Goal: Task Accomplishment & Management: Manage account settings

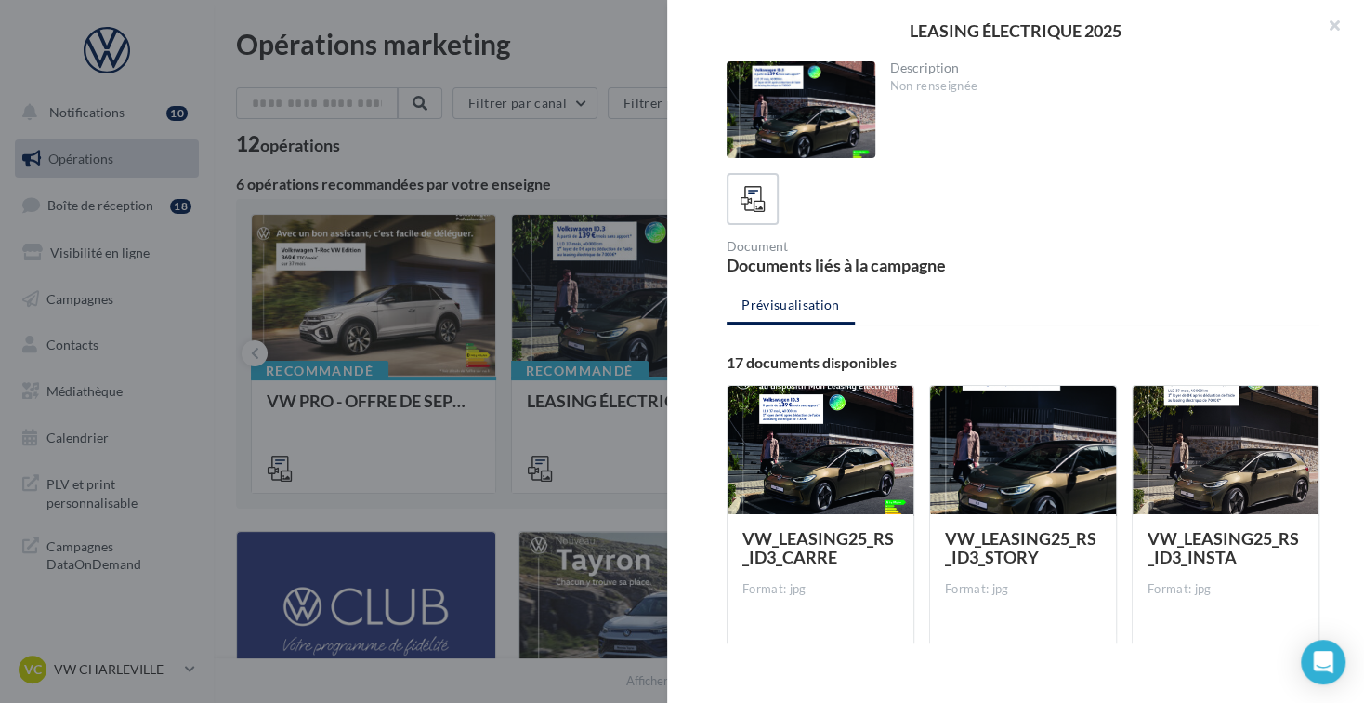
click at [235, 501] on div at bounding box center [682, 351] width 1364 height 703
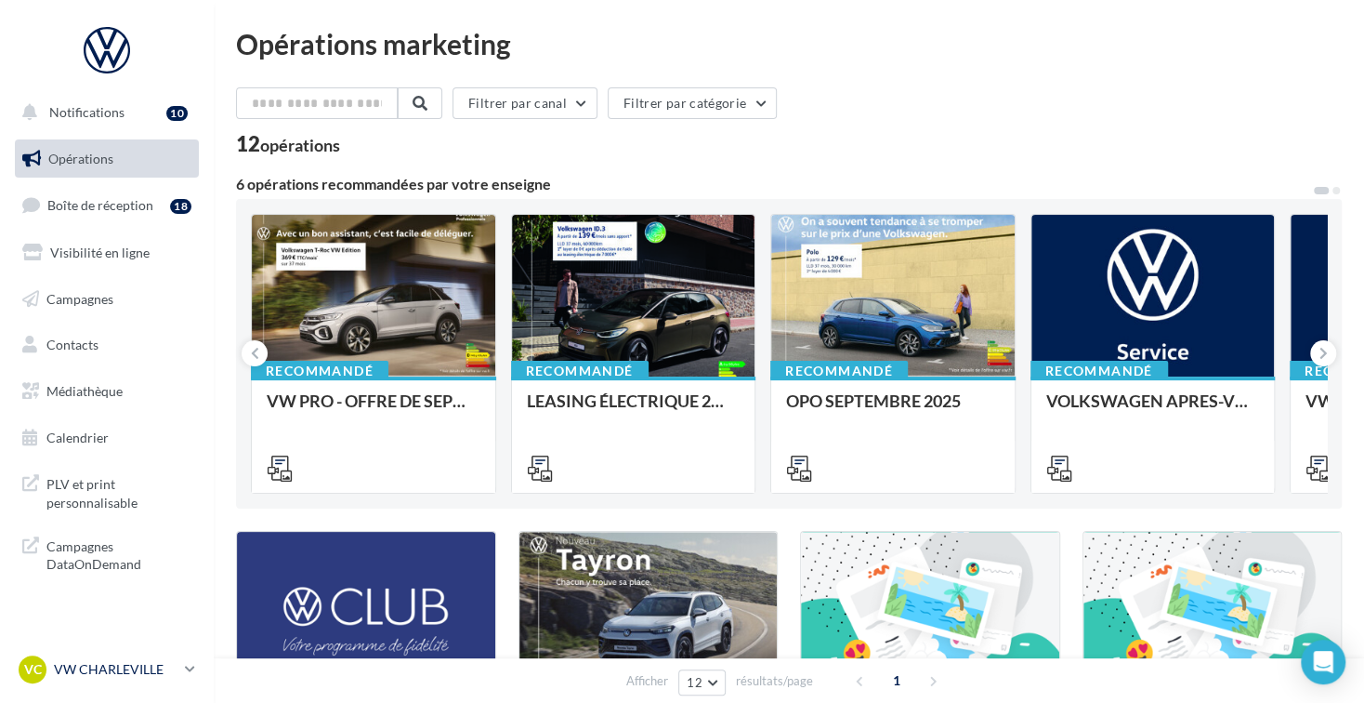
click at [191, 675] on icon at bounding box center [190, 669] width 10 height 16
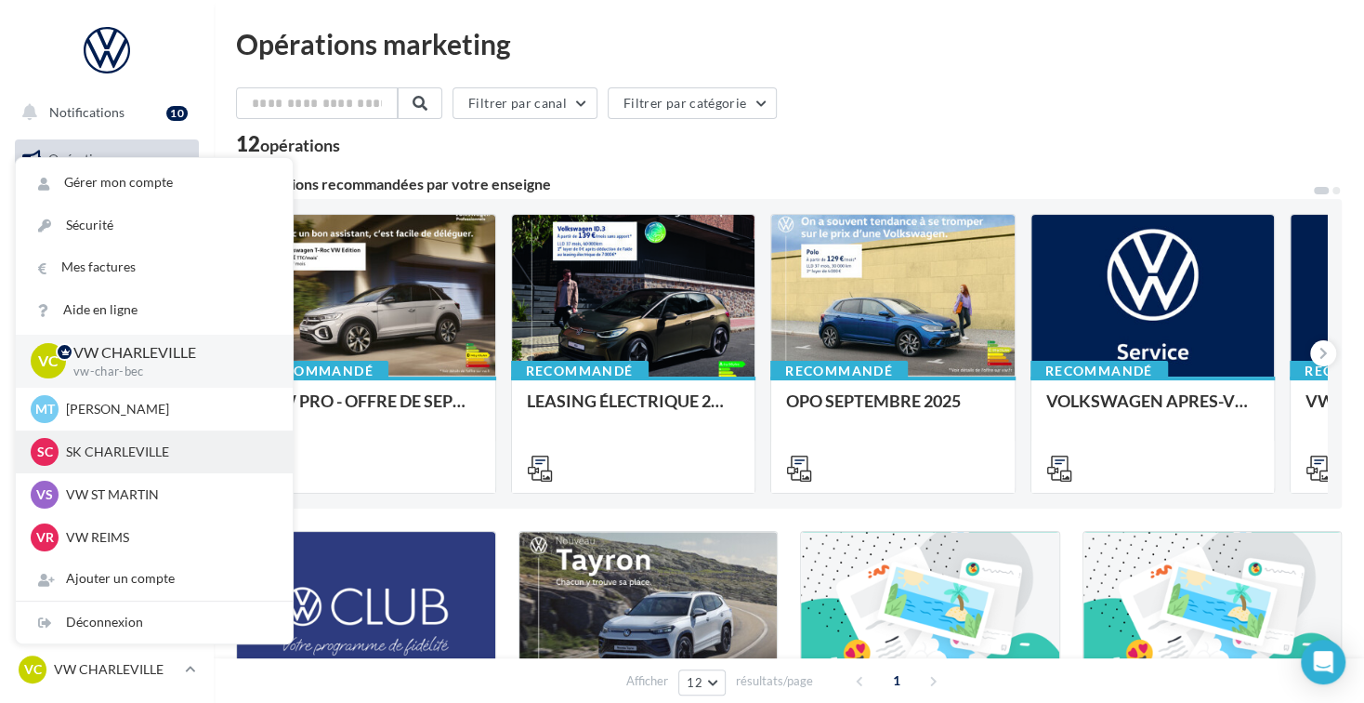
click at [145, 454] on p "SK CHARLEVILLE" at bounding box center [168, 451] width 204 height 19
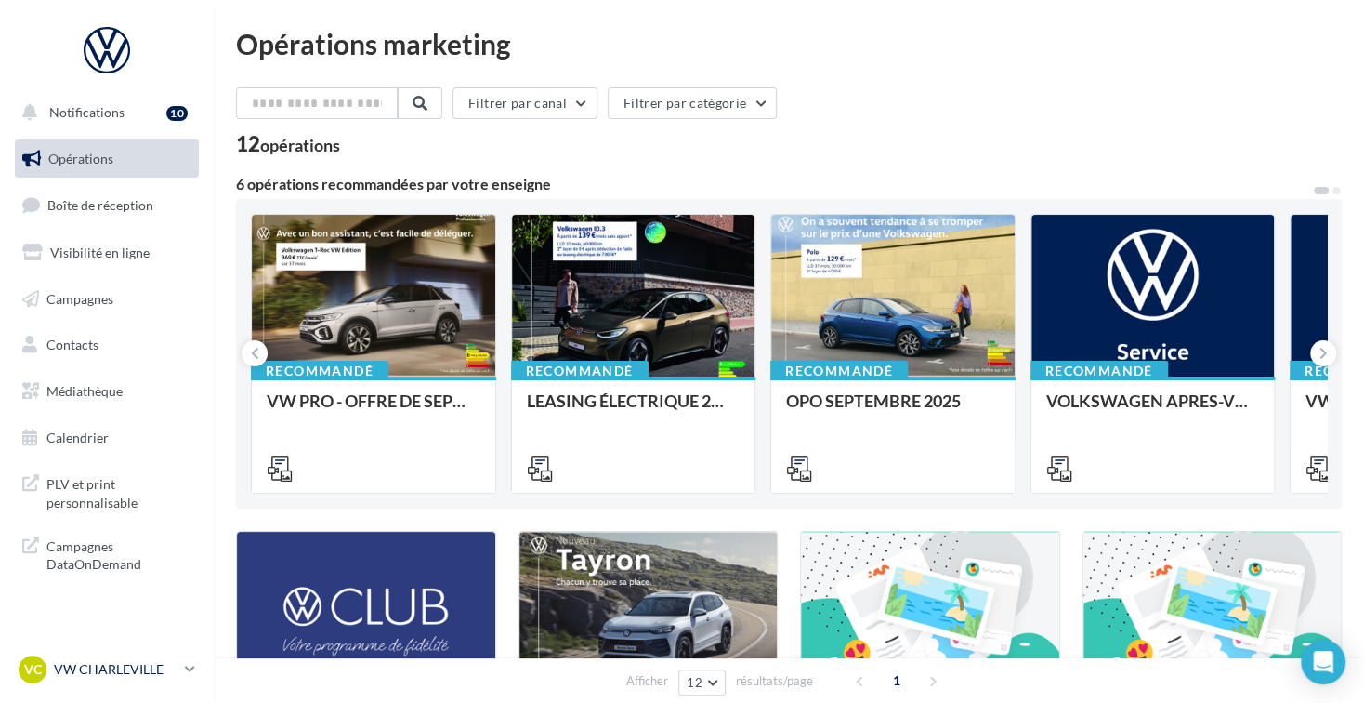
click at [184, 674] on link "VC VW CHARLEVILLE vw-char-bec" at bounding box center [107, 668] width 184 height 35
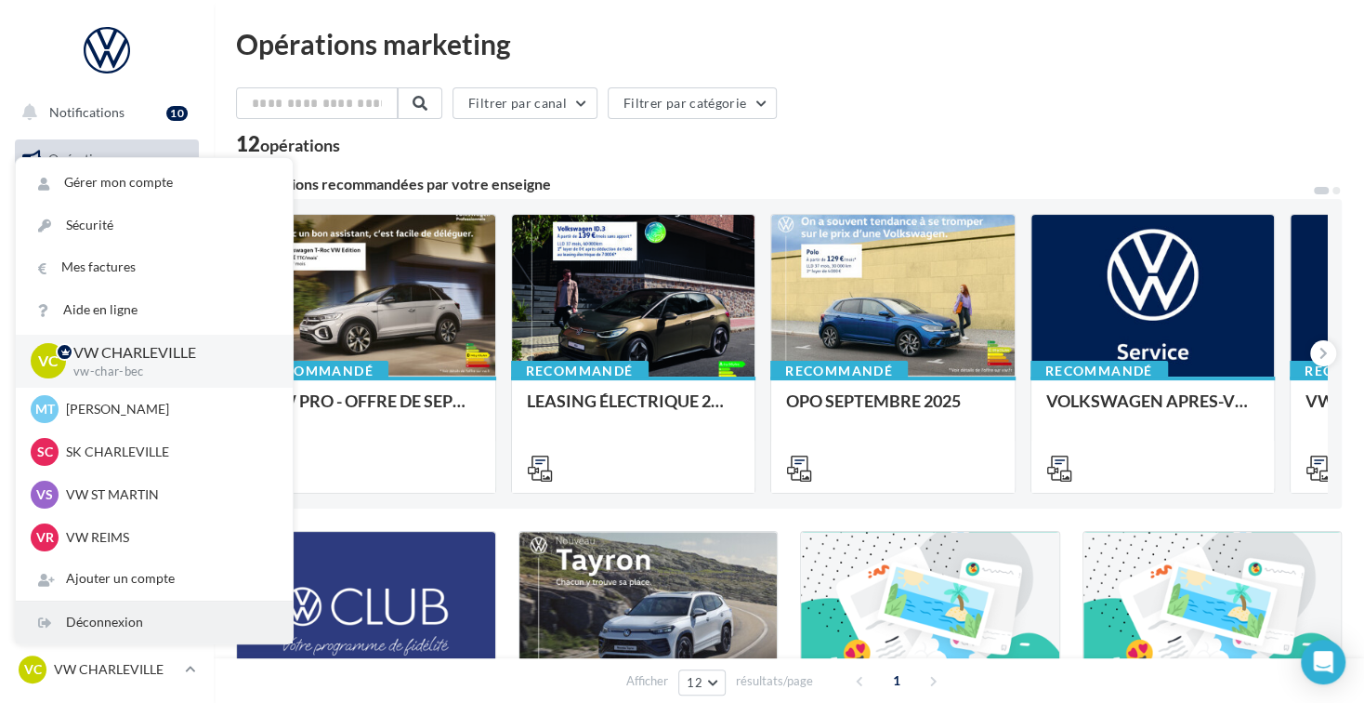
click at [166, 620] on div "Déconnexion" at bounding box center [154, 622] width 277 height 42
